Goal: Information Seeking & Learning: Learn about a topic

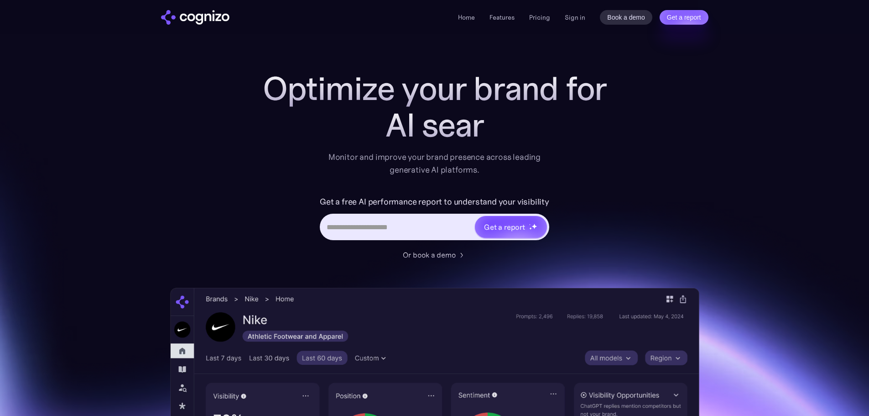
click at [583, 10] on div "Home Features Pricing Book a demo Get a report Sign in Book a demo Get a report" at bounding box center [583, 17] width 250 height 15
click at [577, 18] on link "Sign in" at bounding box center [575, 17] width 21 height 11
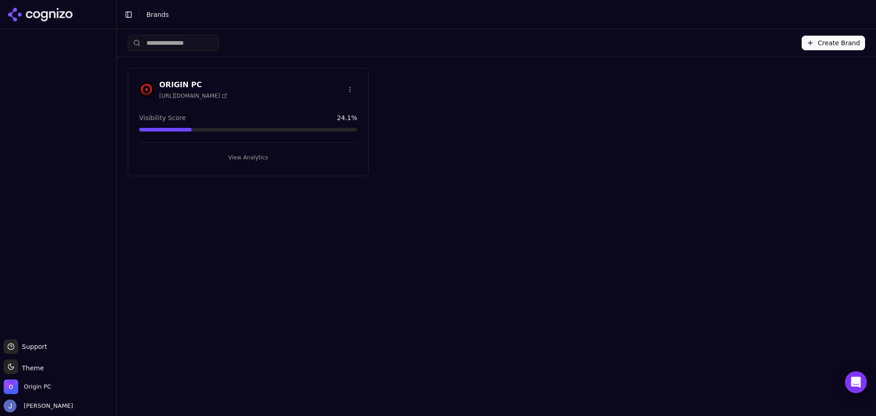
click at [174, 80] on h3 "ORIGIN PC" at bounding box center [193, 84] width 68 height 11
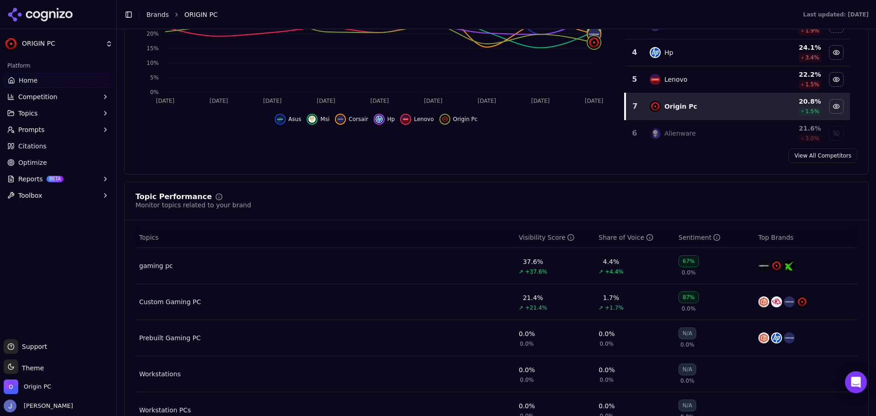
scroll to position [274, 0]
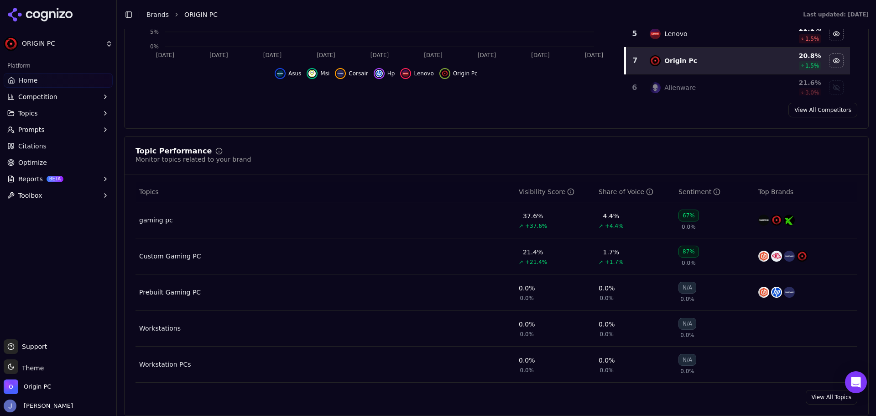
drag, startPoint x: 161, startPoint y: 222, endPoint x: 214, endPoint y: 227, distance: 53.7
click at [161, 222] on div "gaming pc" at bounding box center [156, 219] width 34 height 9
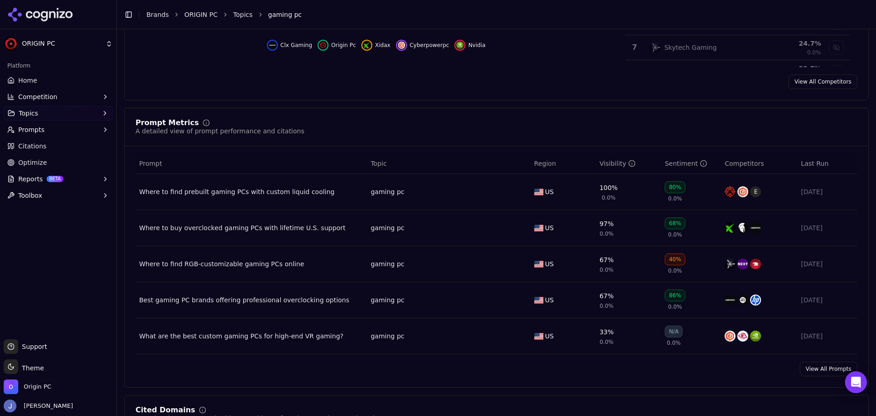
scroll to position [319, 0]
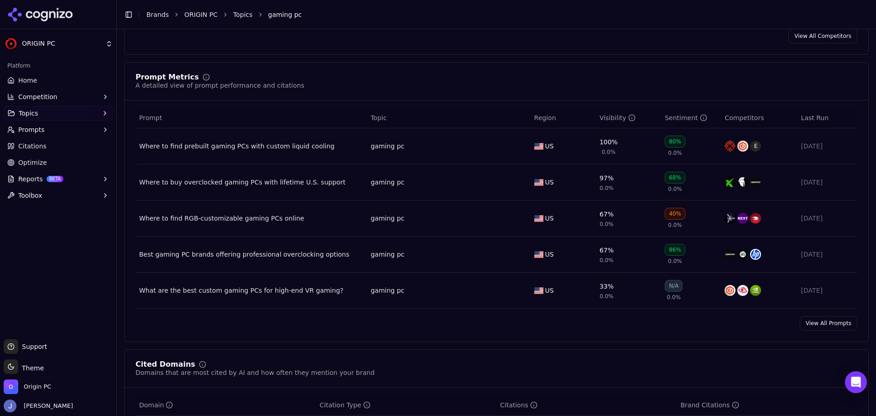
click at [831, 323] on link "View All Prompts" at bounding box center [828, 323] width 57 height 15
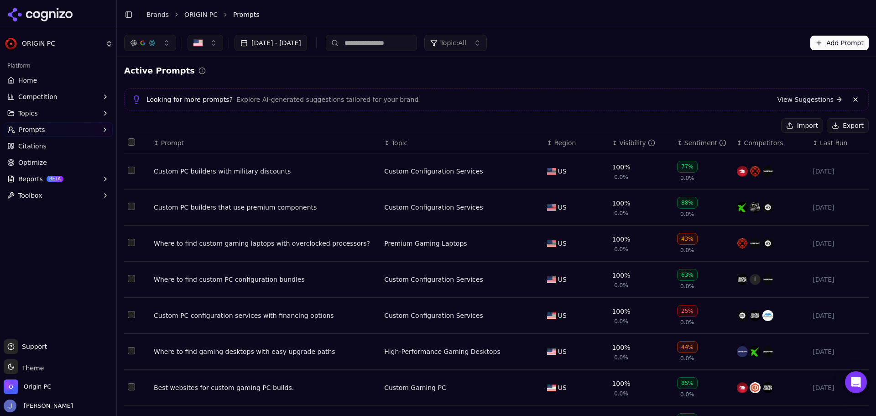
click at [42, 83] on link "Home" at bounding box center [58, 80] width 109 height 15
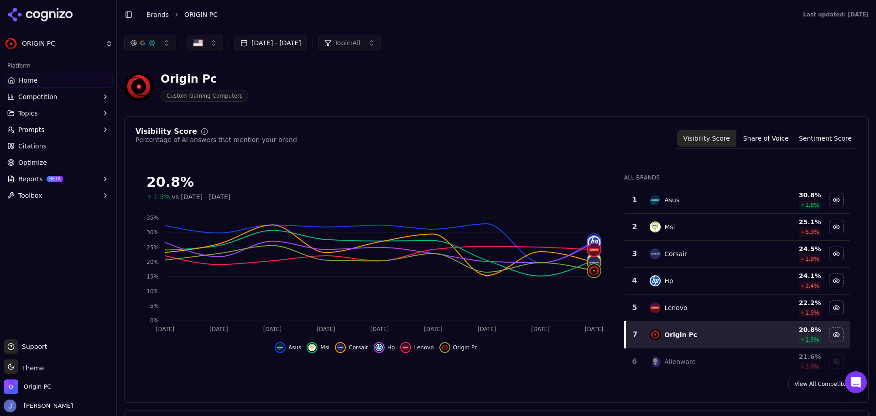
click at [28, 93] on span "Competition" at bounding box center [37, 96] width 39 height 9
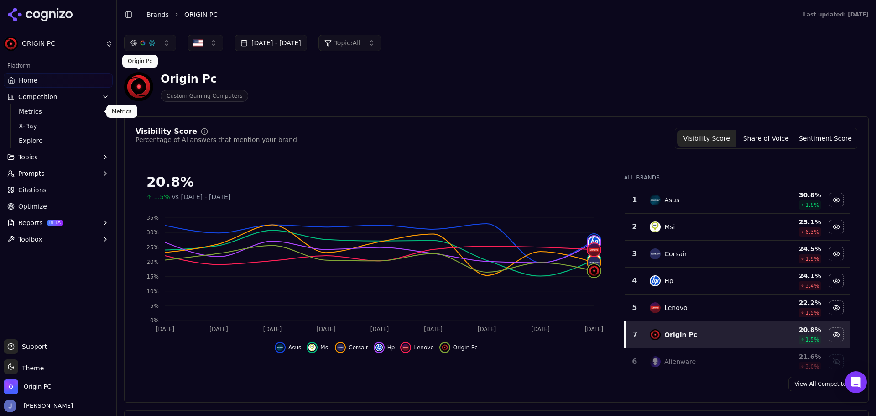
click at [44, 111] on span "Metrics" at bounding box center [58, 111] width 79 height 9
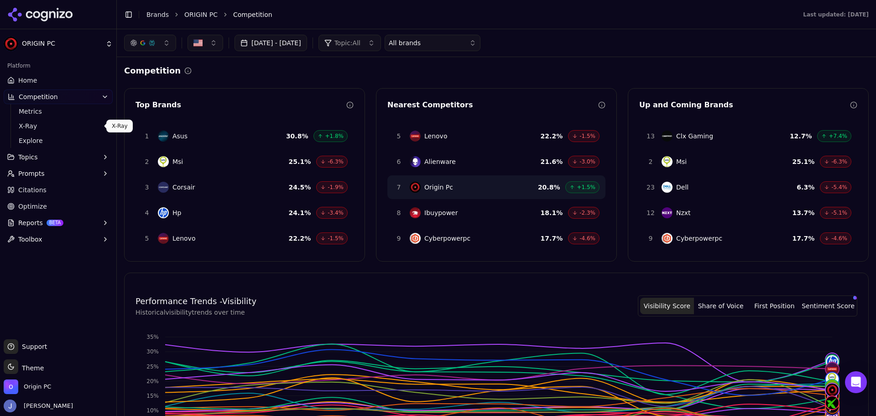
click at [44, 130] on span "X-Ray" at bounding box center [58, 125] width 79 height 9
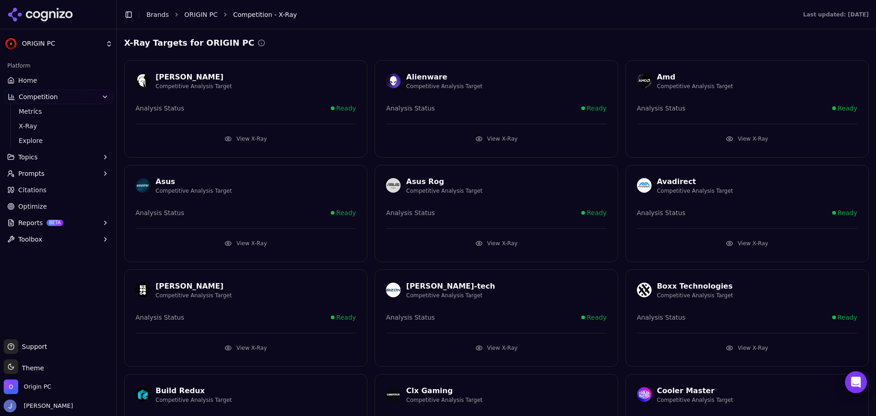
click at [500, 138] on button "View X-Ray" at bounding box center [496, 138] width 220 height 15
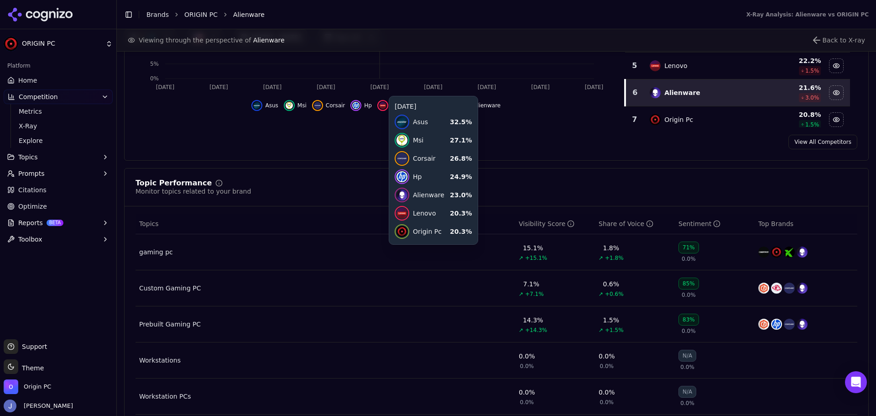
scroll to position [274, 0]
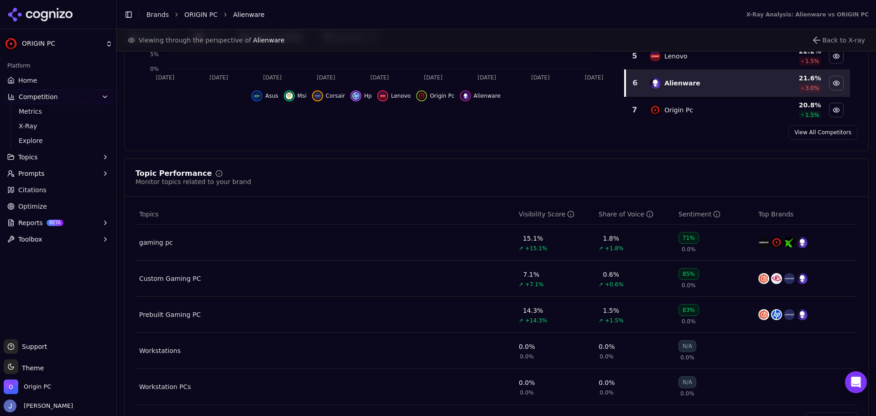
click at [43, 152] on button "Topics" at bounding box center [58, 157] width 109 height 15
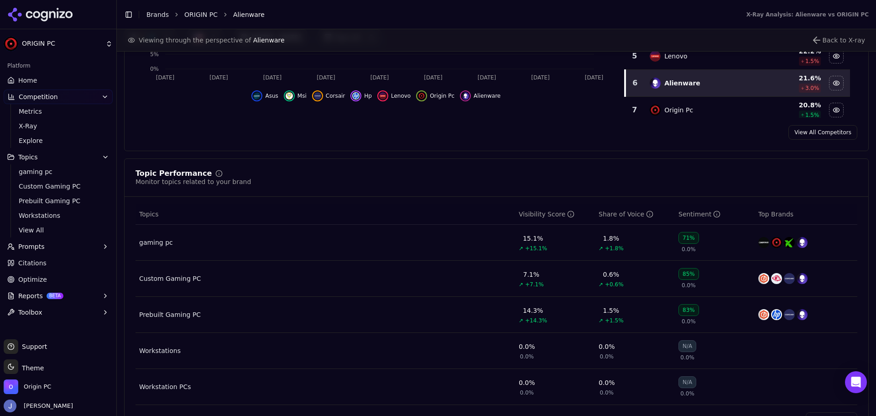
click at [59, 247] on button "Prompts" at bounding box center [58, 246] width 109 height 15
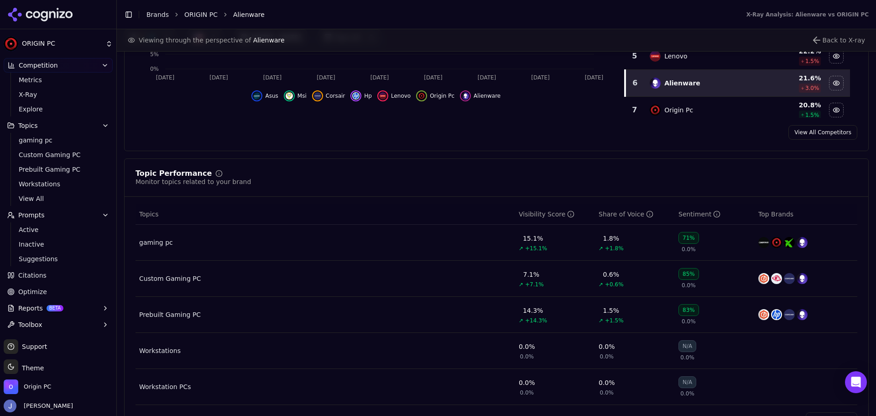
click at [42, 273] on span "Citations" at bounding box center [32, 275] width 28 height 9
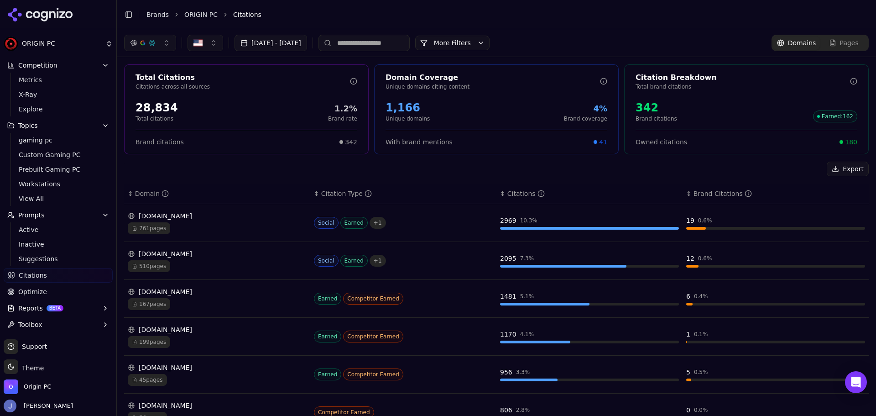
click at [240, 157] on div "Total Citations Citations across all sources 28,834 Total citations 1.2% Brand …" at bounding box center [496, 334] width 759 height 555
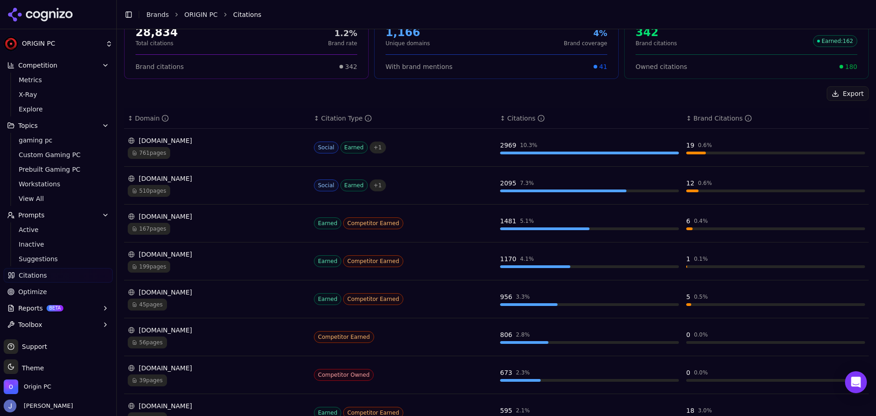
scroll to position [91, 0]
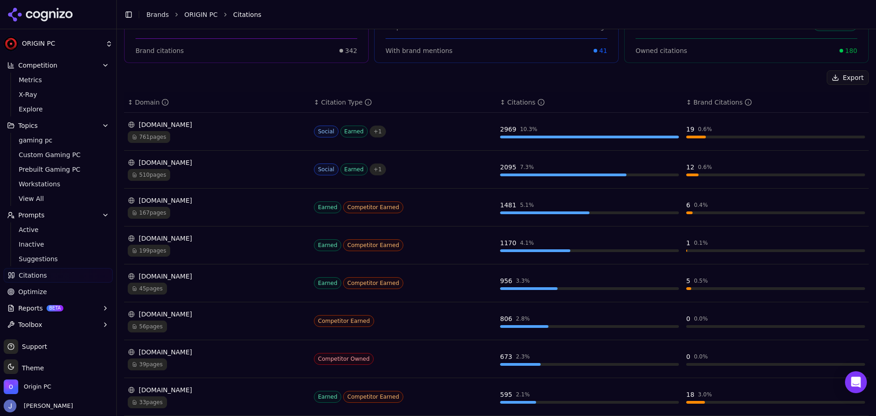
click at [151, 252] on span "199 pages" at bounding box center [149, 251] width 42 height 12
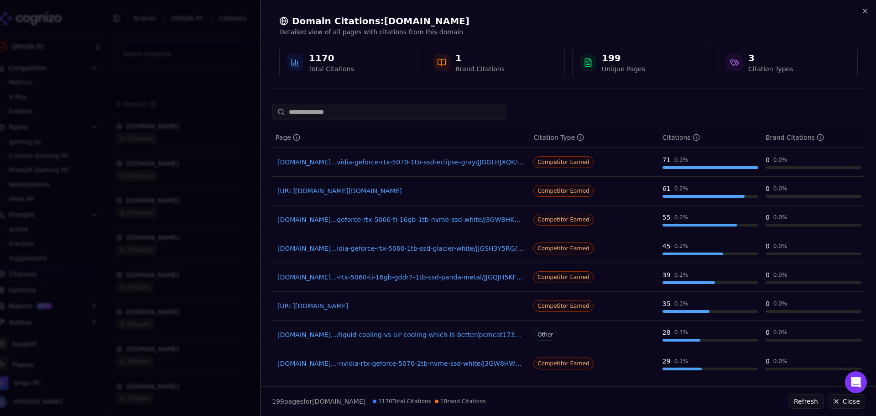
click at [198, 83] on div at bounding box center [438, 208] width 876 height 416
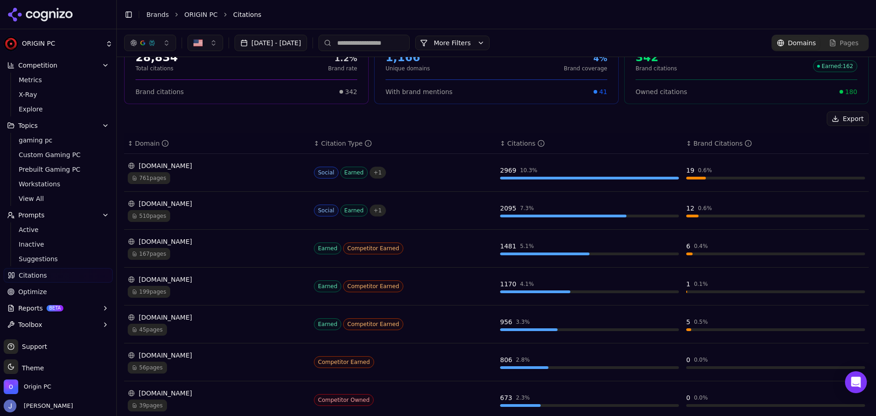
scroll to position [0, 0]
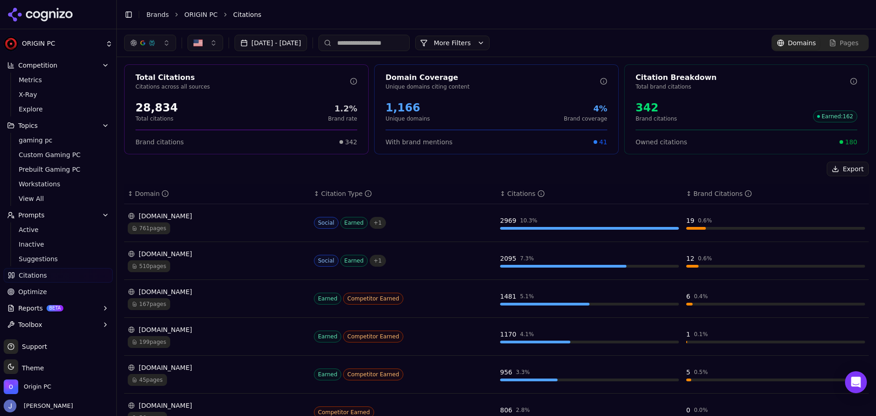
click at [208, 45] on button "button" at bounding box center [206, 43] width 36 height 16
click at [490, 42] on button "More Filters" at bounding box center [452, 43] width 74 height 15
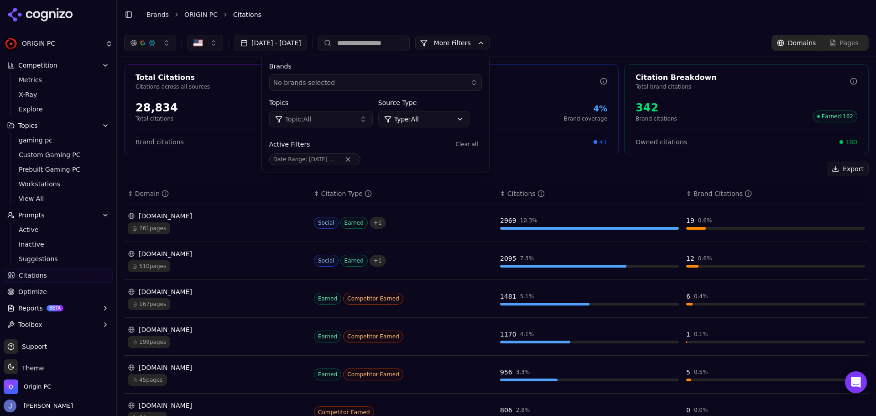
click at [581, 38] on div "[DATE] - [DATE] More More Filters Brands No brands selected Topics Topic: All S…" at bounding box center [496, 43] width 745 height 16
click at [840, 41] on span "Pages" at bounding box center [849, 42] width 19 height 9
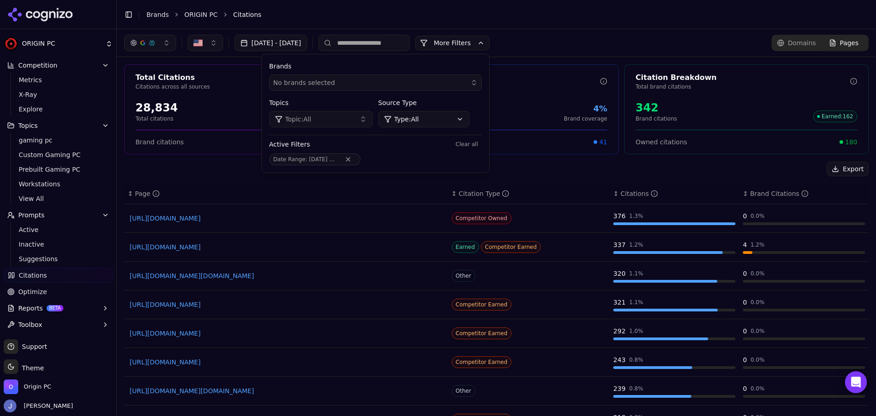
click at [475, 42] on button "More Filters" at bounding box center [452, 43] width 74 height 15
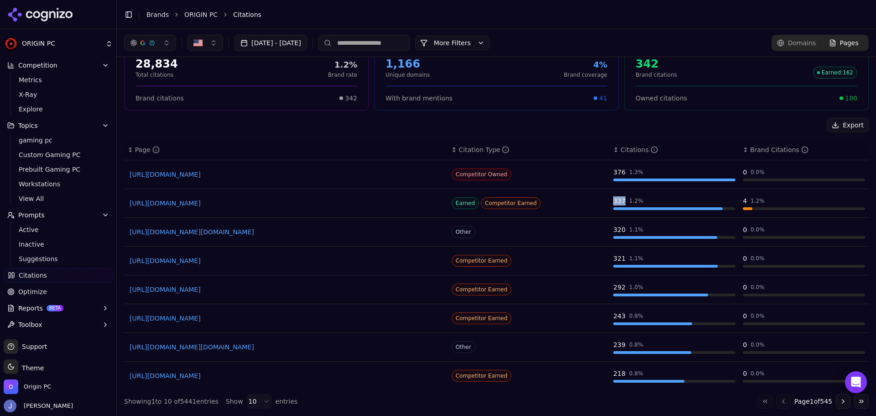
drag, startPoint x: 602, startPoint y: 203, endPoint x: 615, endPoint y: 202, distance: 13.3
click at [615, 202] on td "337 1.2 %" at bounding box center [675, 203] width 130 height 29
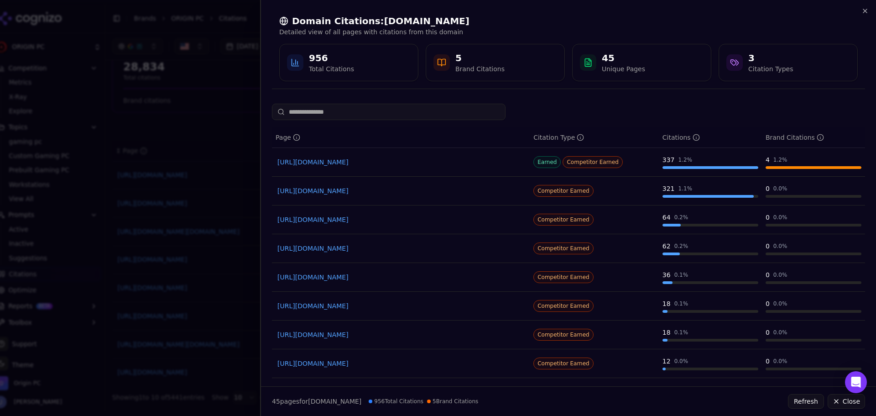
click at [214, 105] on div at bounding box center [438, 208] width 876 height 416
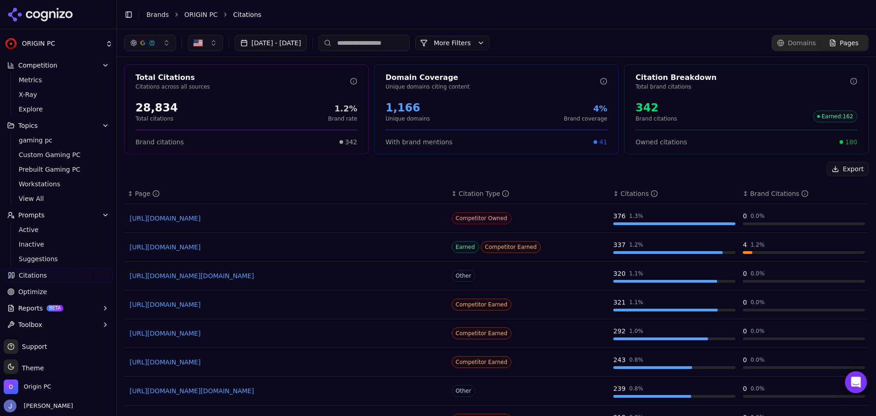
click at [428, 176] on div "Export ↕ Page ↕ Citation Type ↕ Citations ↕ Brand Citations [URL][DOMAIN_NAME] …" at bounding box center [496, 307] width 745 height 291
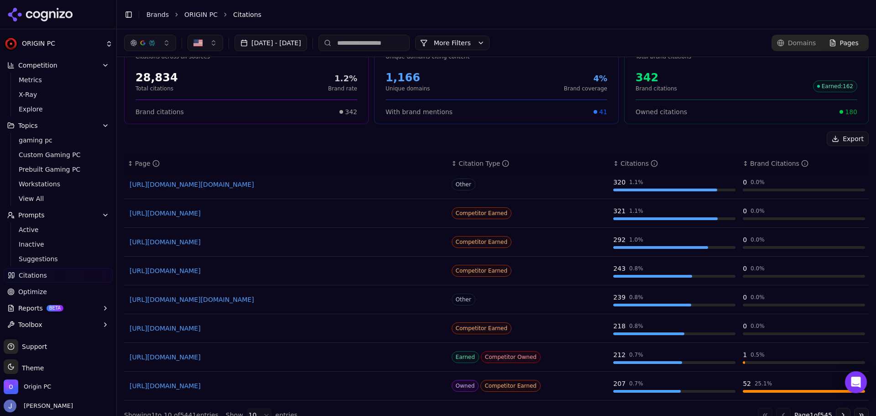
scroll to position [44, 0]
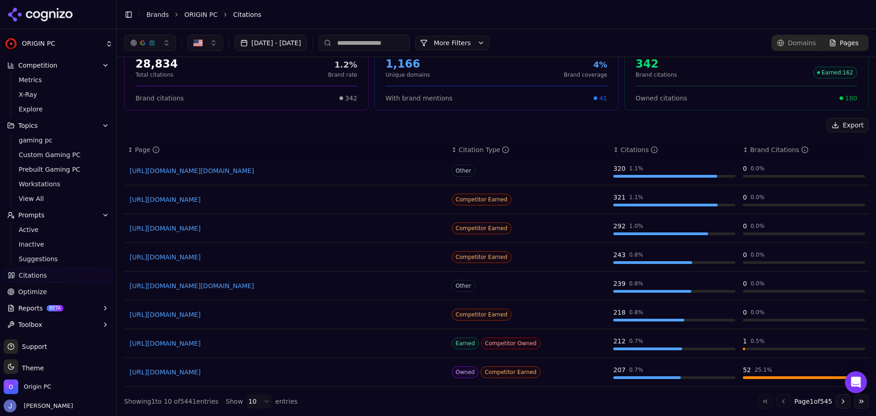
click at [48, 287] on link "Optimize" at bounding box center [58, 291] width 109 height 15
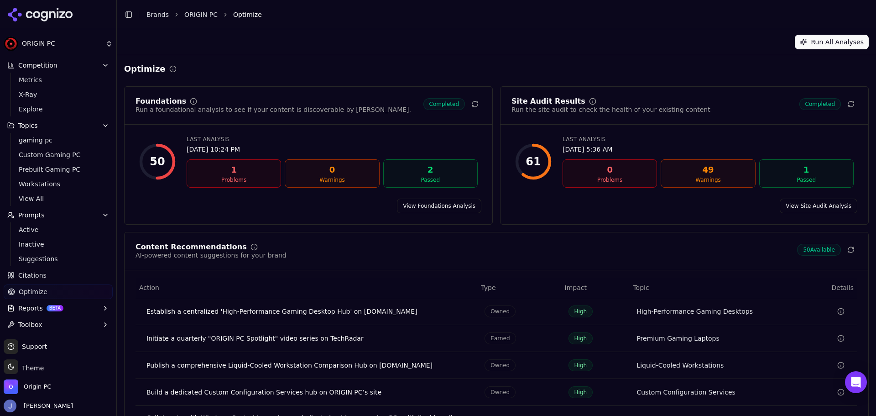
click at [802, 200] on link "View Site Audit Analysis" at bounding box center [819, 205] width 78 height 15
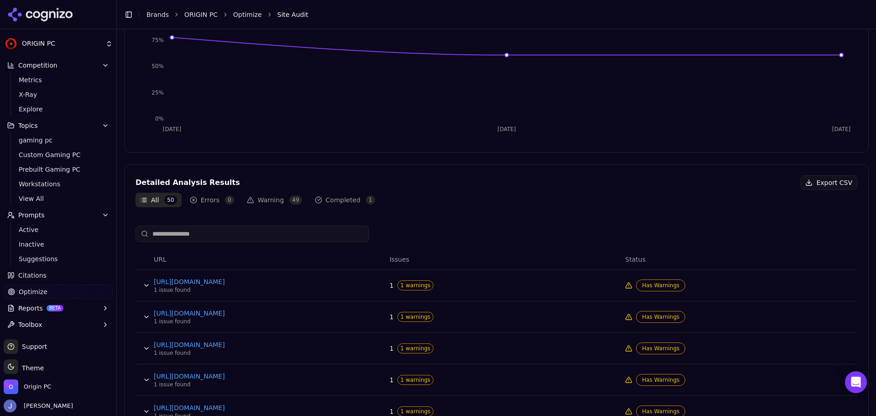
scroll to position [228, 0]
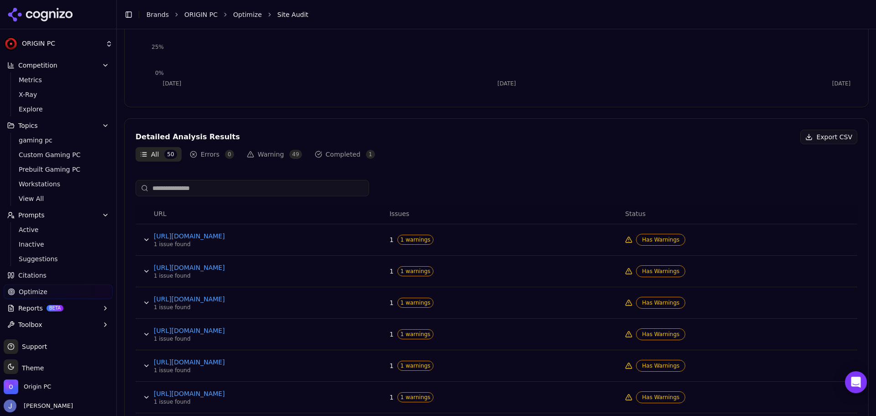
click at [142, 241] on button "Data table" at bounding box center [146, 239] width 15 height 15
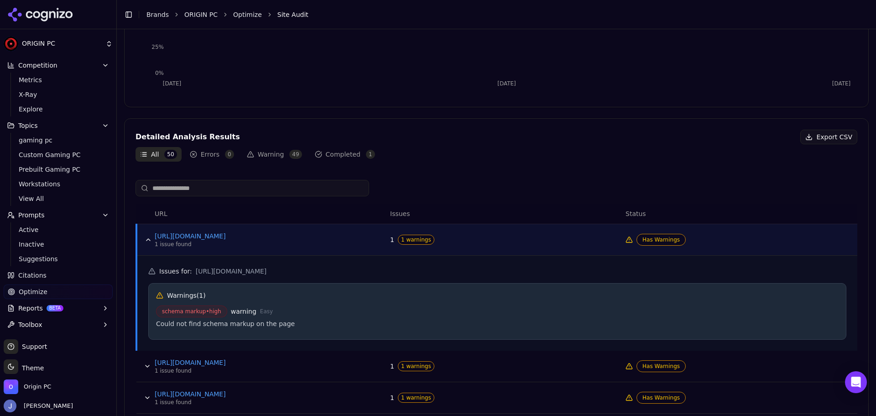
click at [217, 329] on div "schema markup • high warning Easy Could not find schema markup on the page" at bounding box center [497, 318] width 683 height 26
click at [215, 323] on div "Could not find schema markup on the page" at bounding box center [497, 323] width 683 height 9
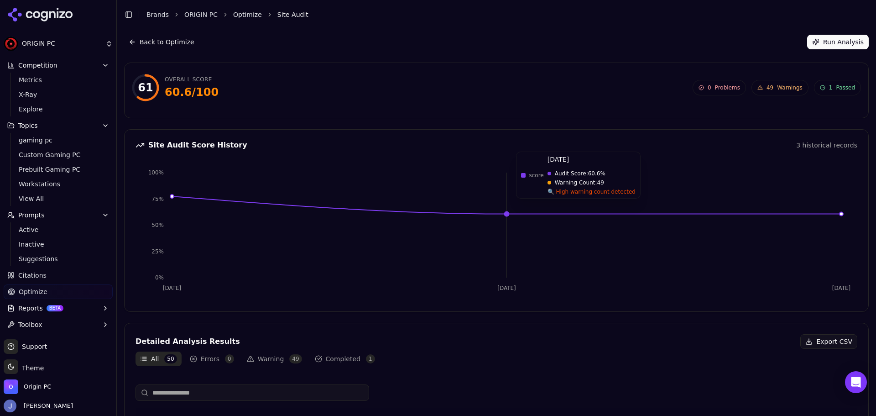
scroll to position [0, 0]
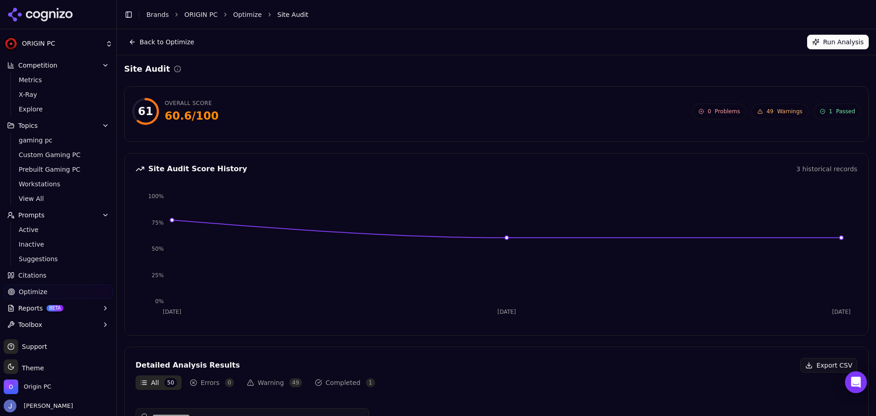
click at [57, 291] on link "Optimize" at bounding box center [58, 291] width 109 height 15
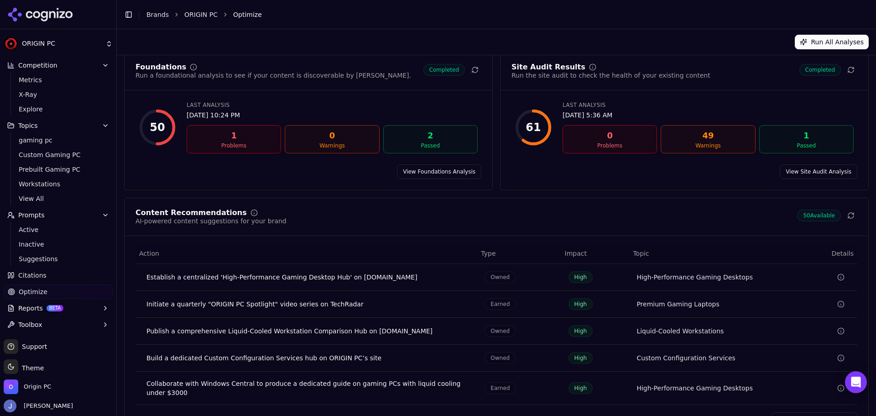
scroll to position [18, 0]
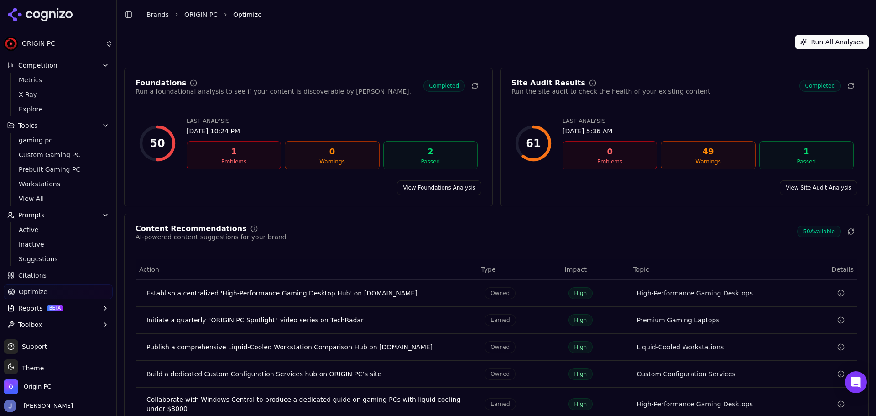
click at [803, 191] on link "View Site Audit Analysis" at bounding box center [819, 187] width 78 height 15
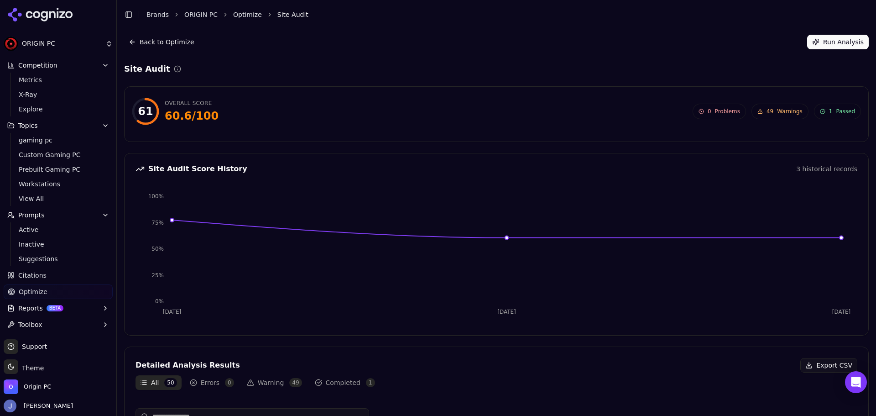
scroll to position [18, 0]
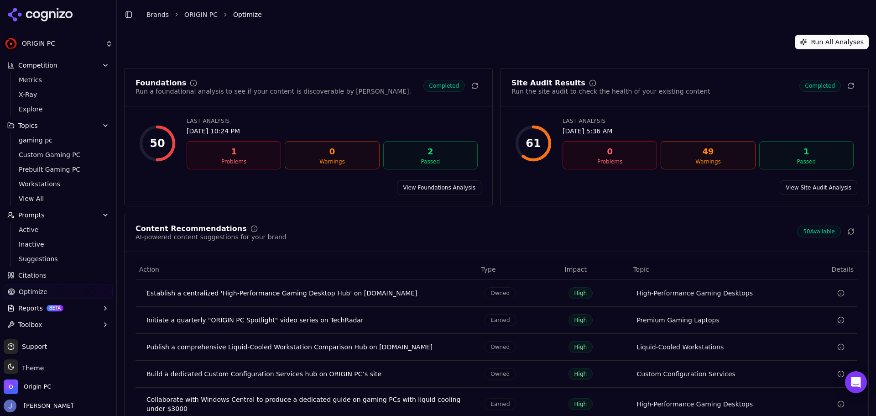
click at [427, 184] on link "View Foundations Analysis" at bounding box center [439, 187] width 84 height 15
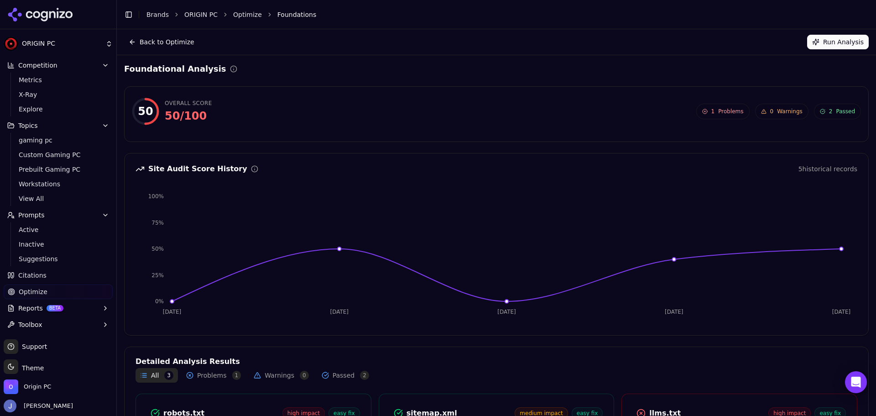
click at [723, 109] on span "Problems" at bounding box center [730, 111] width 25 height 7
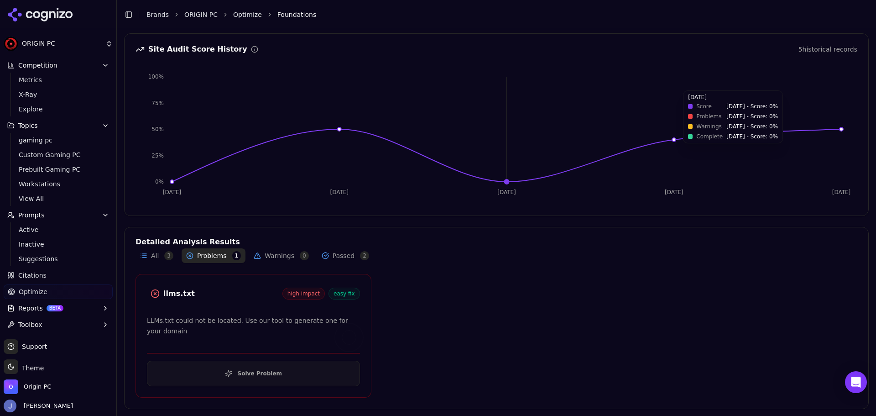
scroll to position [120, 0]
click at [162, 292] on div at bounding box center [155, 293] width 16 height 16
click at [170, 291] on div "llms.txt" at bounding box center [222, 292] width 119 height 11
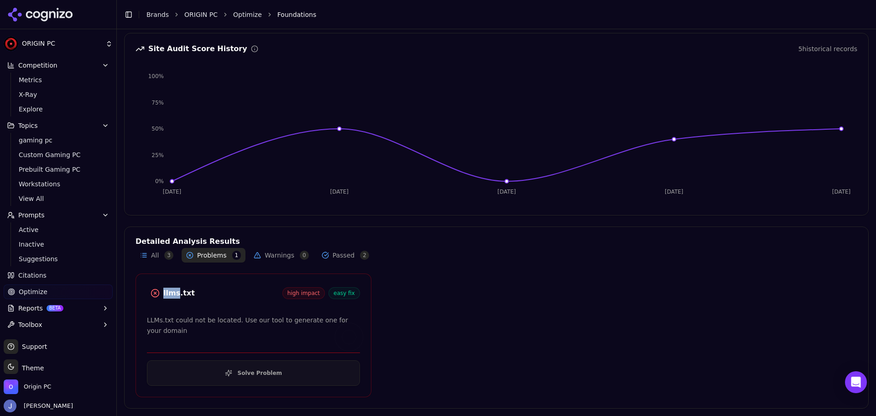
scroll to position [18, 0]
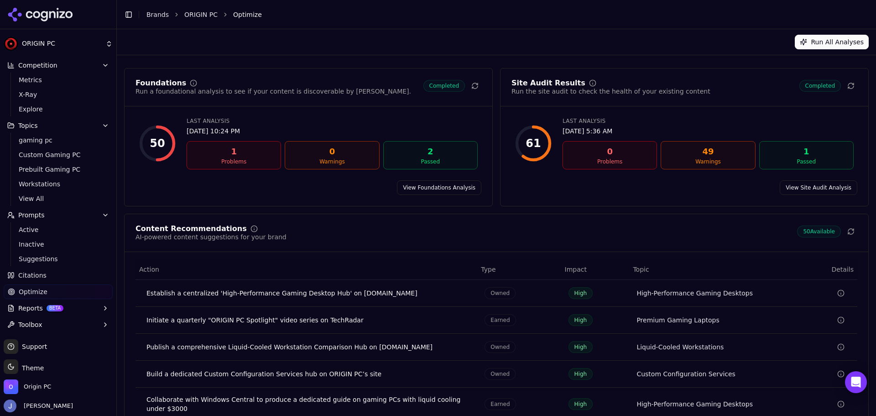
click at [72, 304] on button "Reports BETA" at bounding box center [58, 308] width 109 height 15
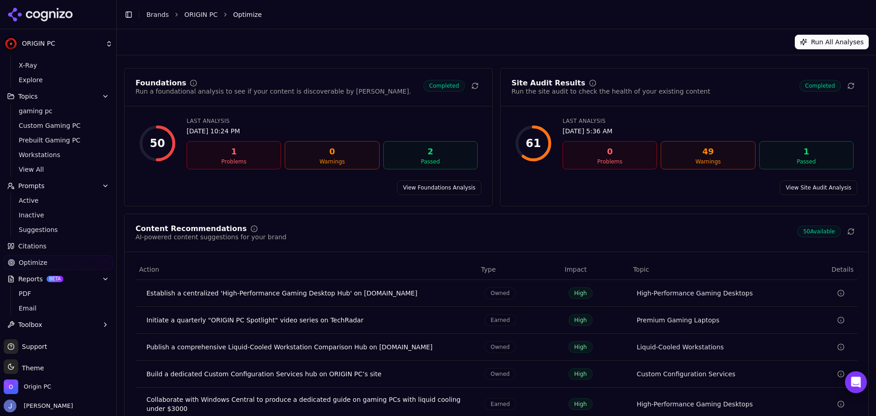
click at [43, 328] on button "Toolbox" at bounding box center [58, 324] width 109 height 15
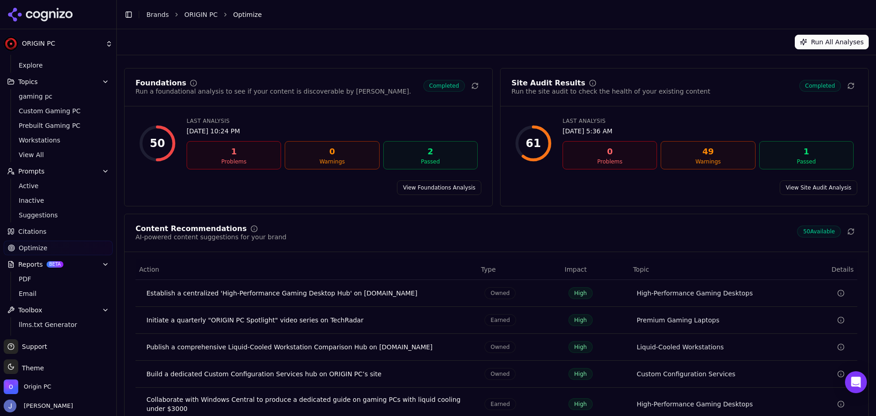
scroll to position [90, 0]
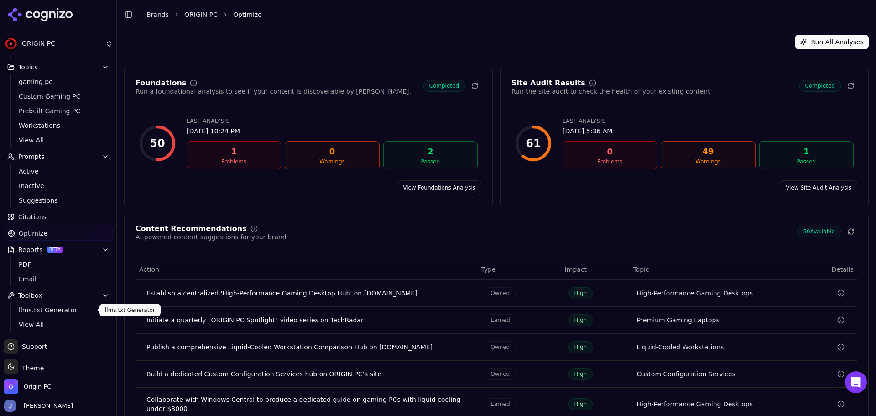
click at [50, 313] on span "llms.txt Generator" at bounding box center [58, 309] width 79 height 9
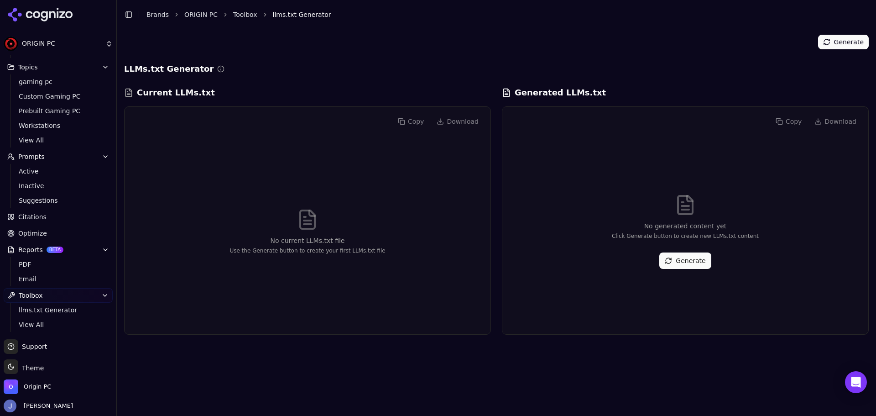
click at [740, 308] on div "No generated content yet Click Generate button to create new LLMs.txt content G…" at bounding box center [685, 231] width 351 height 191
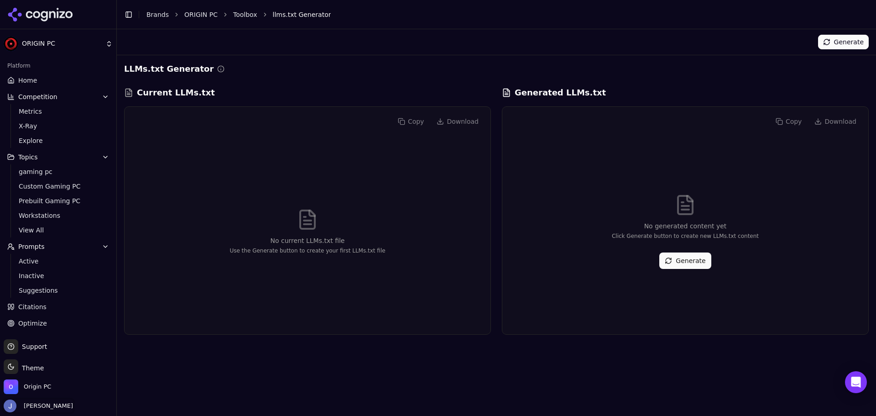
click at [56, 404] on span "[PERSON_NAME]" at bounding box center [46, 405] width 53 height 8
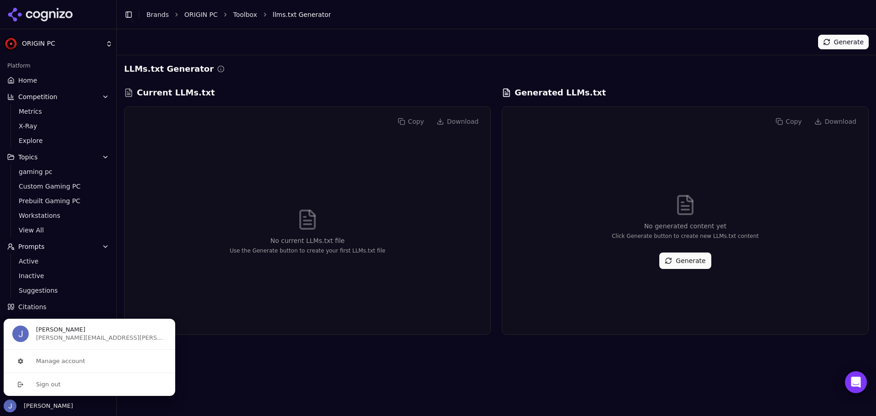
click at [258, 369] on div "Generate LLMs.txt Generator Current LLMs.txt Copy Download No current LLMs.txt …" at bounding box center [496, 222] width 759 height 386
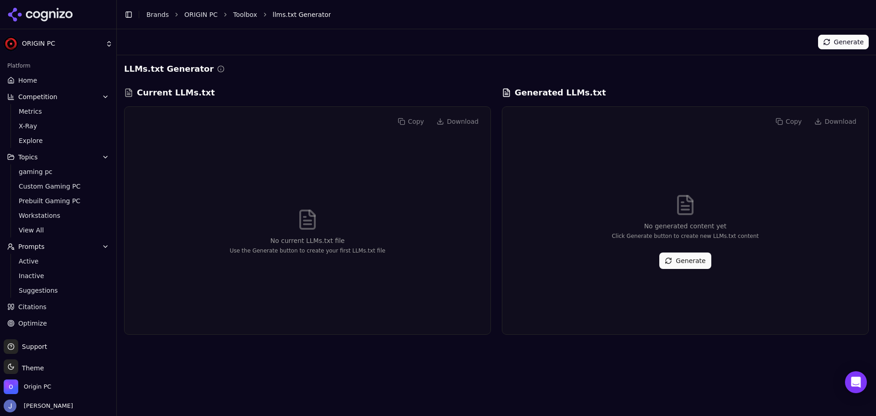
click at [52, 20] on icon at bounding box center [40, 15] width 66 height 14
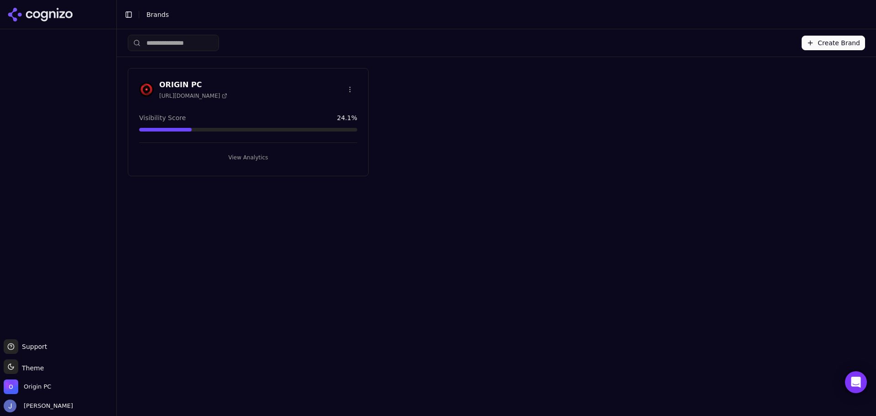
click at [740, 338] on div "Create Brand ORIGIN PC [URL][DOMAIN_NAME] Visibility Score 24.1 % View Analytics" at bounding box center [496, 222] width 759 height 386
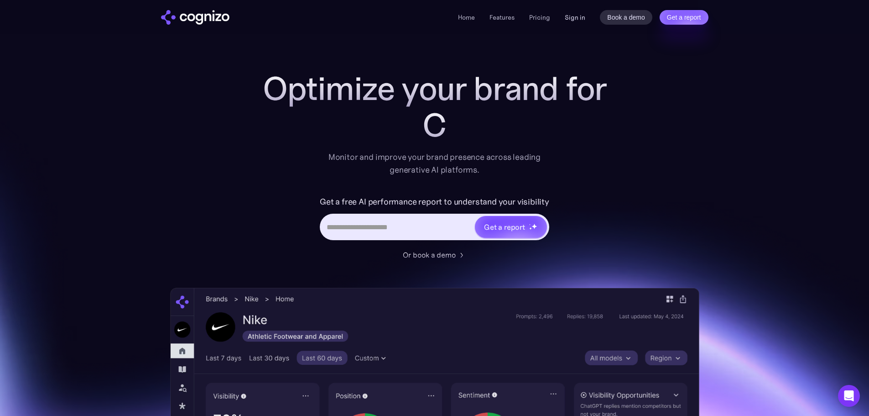
click at [568, 17] on link "Sign in" at bounding box center [575, 17] width 21 height 11
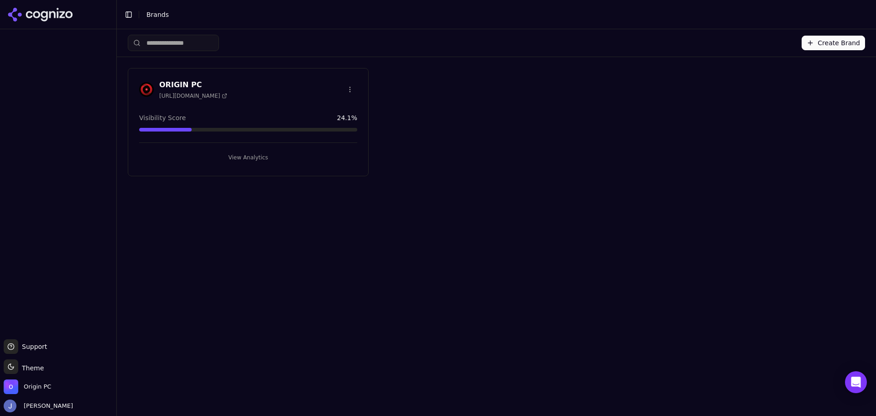
click at [174, 82] on h3 "ORIGIN PC" at bounding box center [193, 84] width 68 height 11
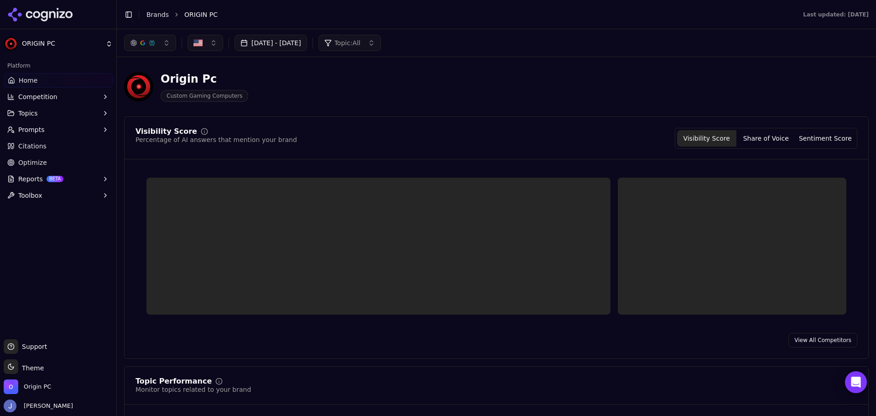
click at [71, 162] on link "Optimize" at bounding box center [58, 162] width 109 height 15
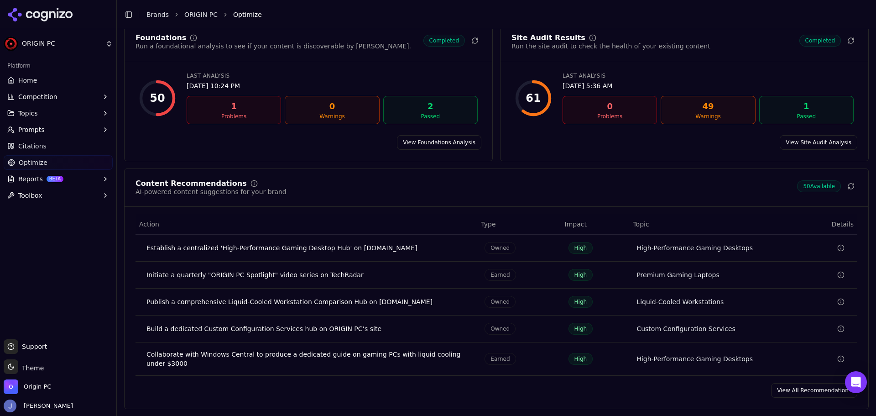
scroll to position [64, 0]
click at [837, 275] on icon "Data table" at bounding box center [840, 274] width 7 height 7
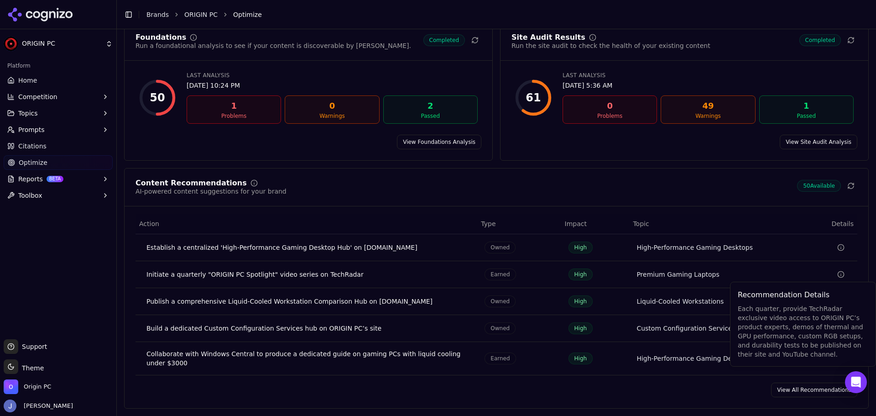
click at [478, 262] on td "Earned" at bounding box center [518, 274] width 83 height 27
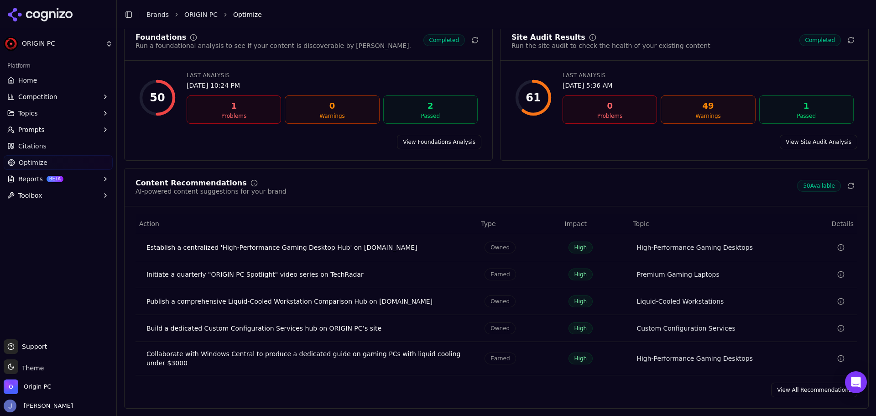
click at [248, 353] on div "Collaborate with Windows Central to produce a dedicated guide on gaming PCs wit…" at bounding box center [307, 358] width 323 height 18
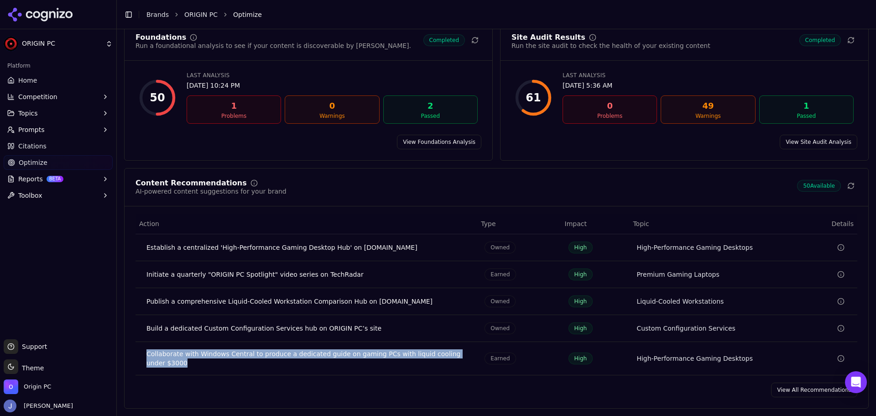
click at [248, 353] on div "Collaborate with Windows Central to produce a dedicated guide on gaming PCs wit…" at bounding box center [307, 358] width 323 height 18
click at [249, 373] on td "Collaborate with Windows Central to produce a dedicated guide on gaming PCs wit…" at bounding box center [307, 358] width 342 height 33
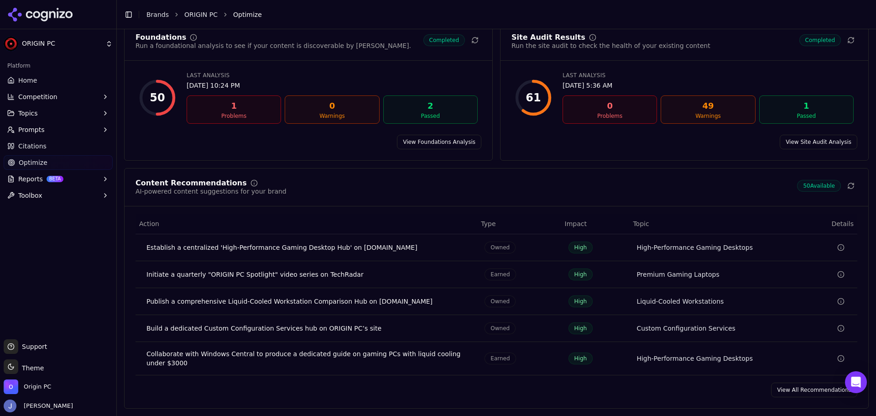
click at [252, 384] on div "View All Recommendations" at bounding box center [497, 389] width 744 height 15
click at [782, 384] on link "View All Recommendations" at bounding box center [814, 389] width 86 height 15
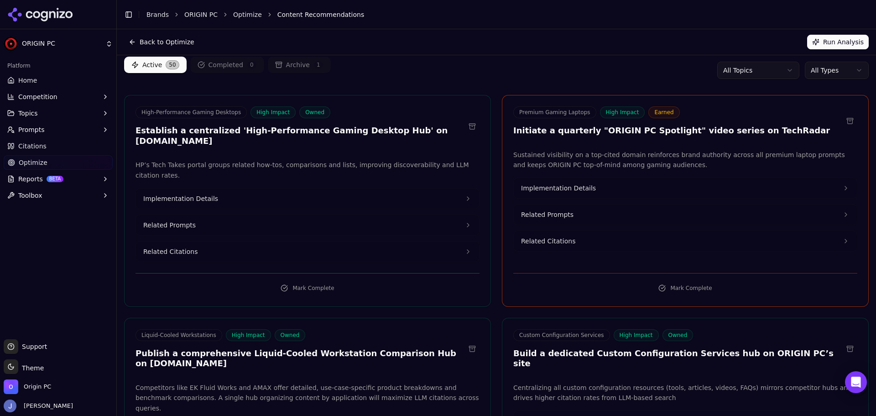
scroll to position [46, 0]
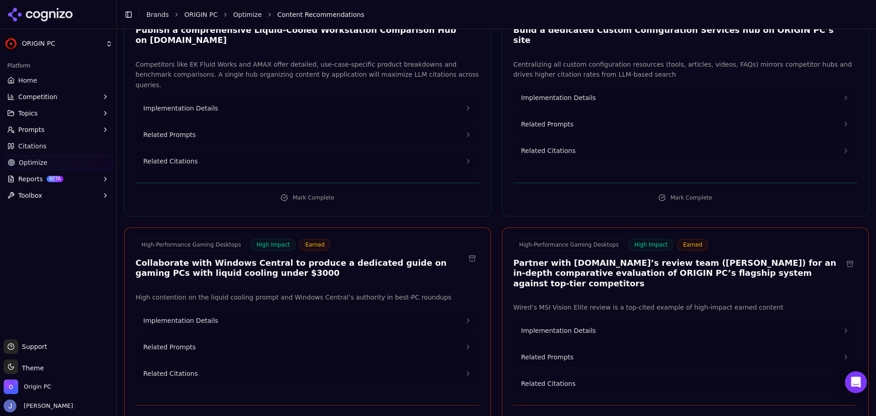
scroll to position [365, 0]
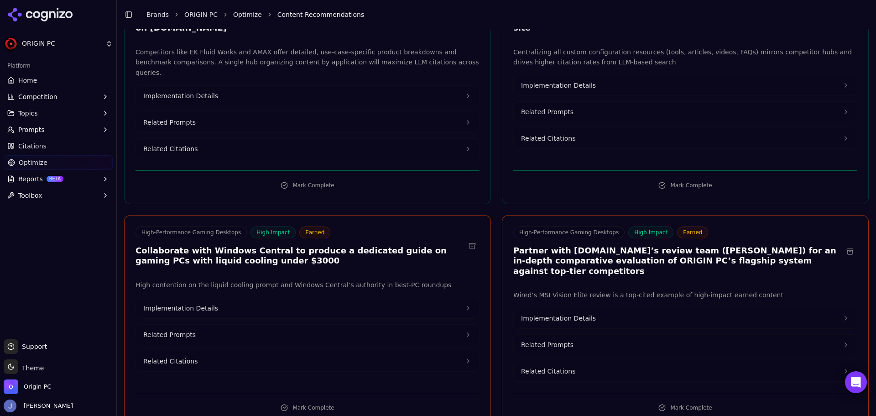
click at [615, 245] on h3 "Partner with Wired.com’s review team (Eric Ravenscraft) for an in-depth compara…" at bounding box center [677, 260] width 329 height 31
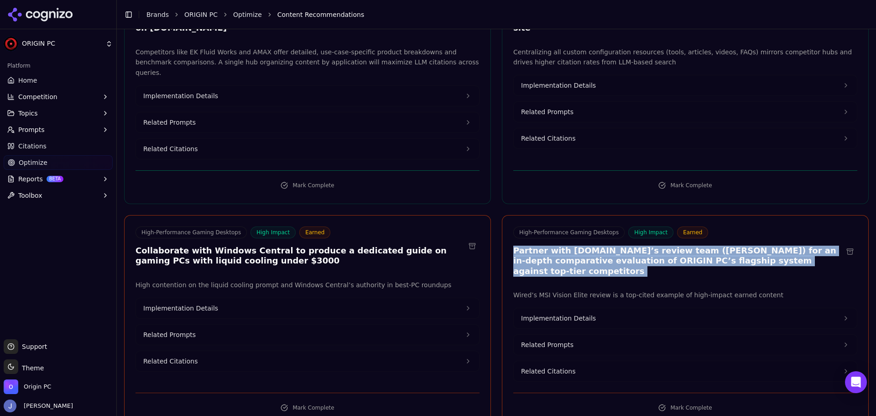
click at [615, 245] on h3 "Partner with Wired.com’s review team (Eric Ravenscraft) for an in-depth compara…" at bounding box center [677, 260] width 329 height 31
click at [658, 245] on h3 "Partner with Wired.com’s review team (Eric Ravenscraft) for an in-depth compara…" at bounding box center [677, 260] width 329 height 31
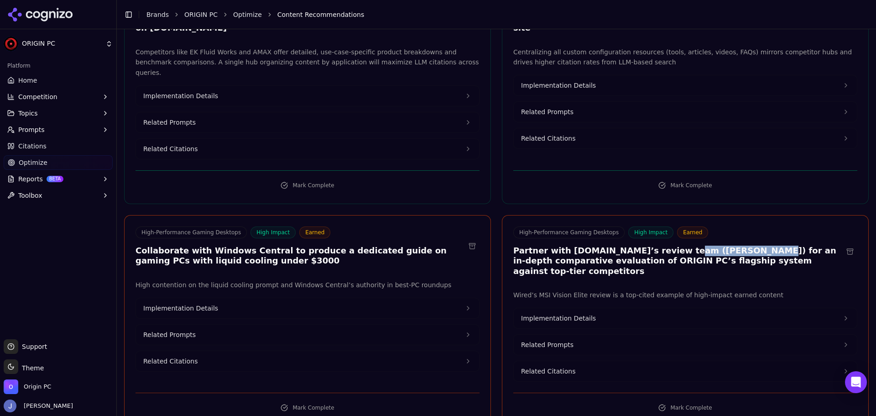
drag, startPoint x: 658, startPoint y: 220, endPoint x: 706, endPoint y: 221, distance: 48.4
click at [706, 245] on h3 "Partner with Wired.com’s review team (Eric Ravenscraft) for an in-depth compara…" at bounding box center [677, 260] width 329 height 31
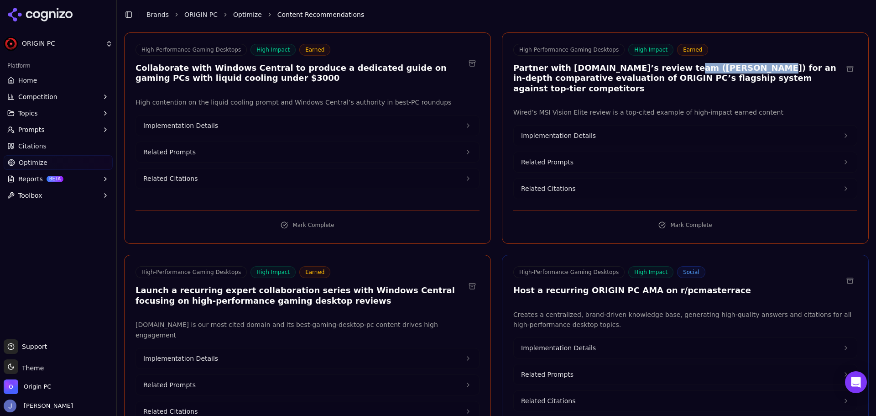
scroll to position [593, 0]
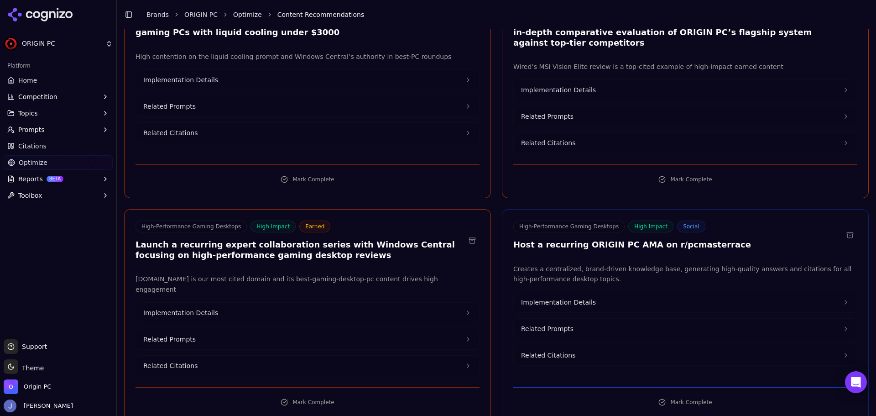
click at [544, 240] on h3 "Host a recurring ORIGIN PC AMA on r/pcmasterrace" at bounding box center [632, 245] width 238 height 10
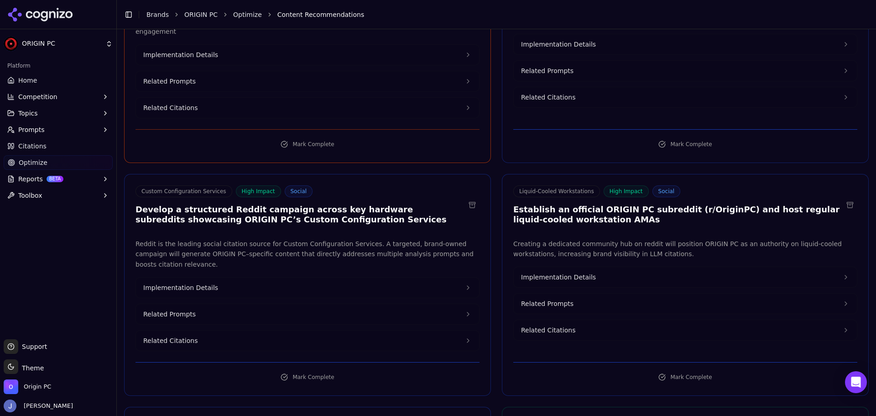
scroll to position [867, 0]
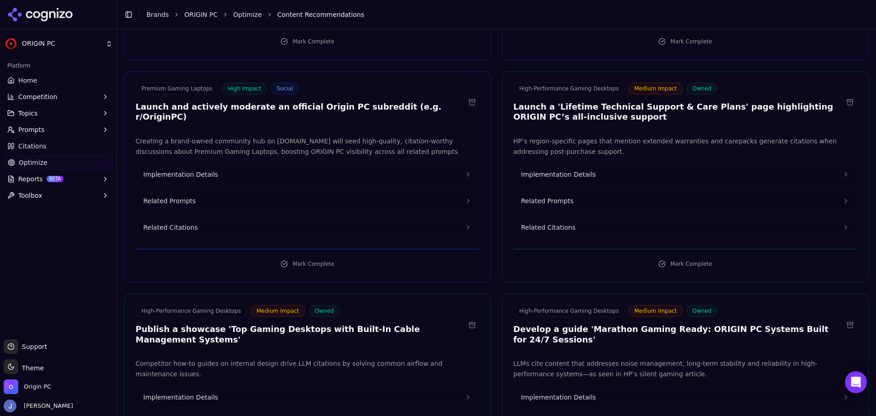
scroll to position [1232, 0]
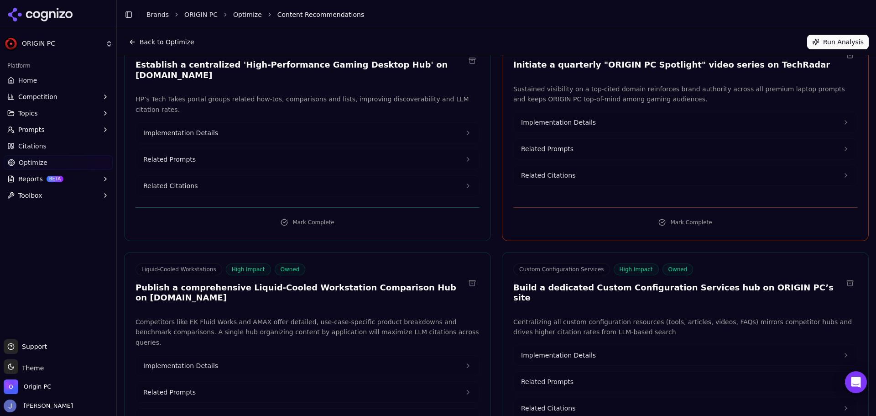
scroll to position [0, 0]
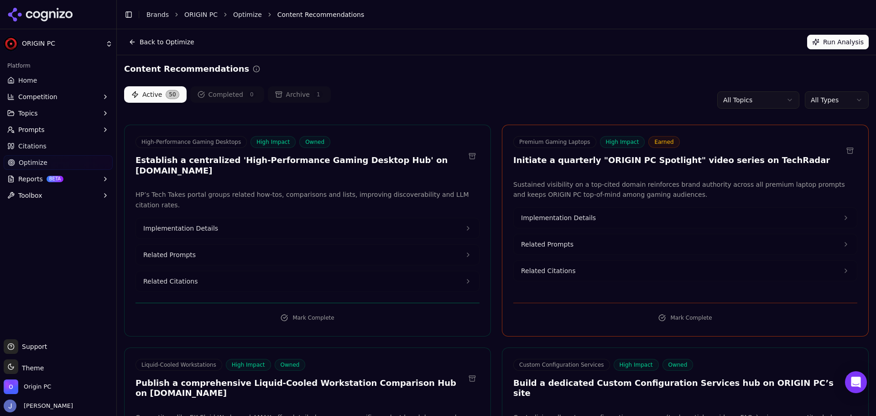
click at [483, 89] on div "Active 50 Completed 0 Archive 1 All Topics All Types" at bounding box center [496, 99] width 745 height 27
